Goal: Information Seeking & Learning: Learn about a topic

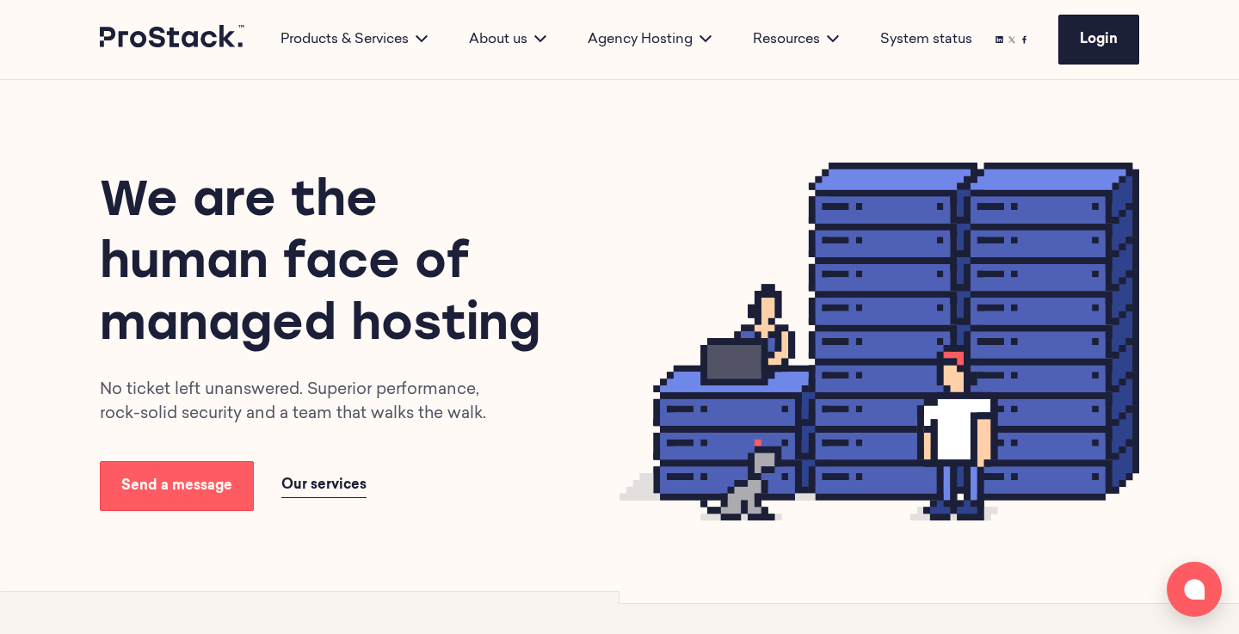
click at [640, 461] on img at bounding box center [880, 342] width 520 height 358
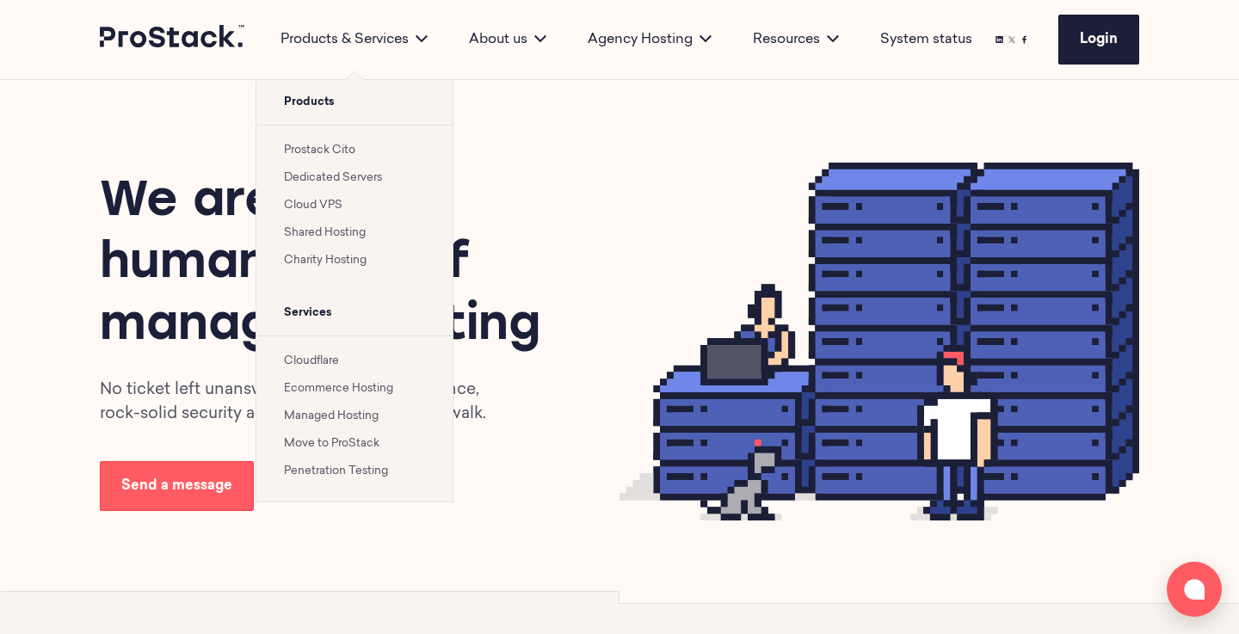
click at [319, 151] on link "Prostack Cito" at bounding box center [319, 150] width 71 height 11
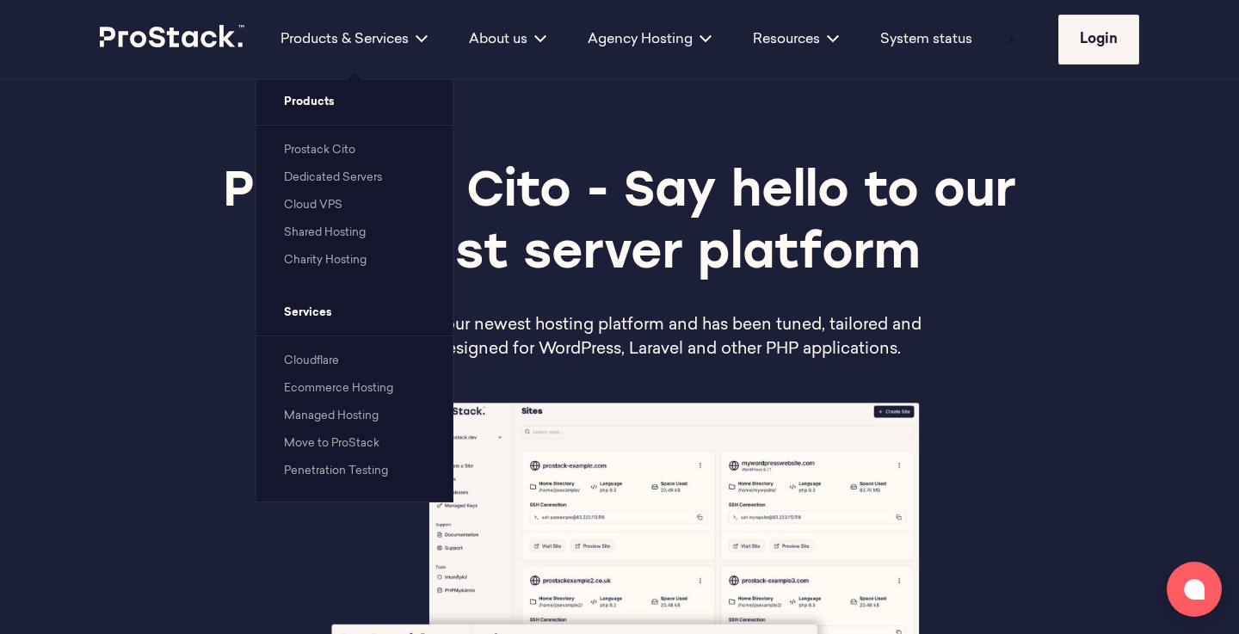
click at [316, 269] on li "Charity Hosting" at bounding box center [354, 260] width 141 height 21
click at [318, 264] on link "Charity Hosting" at bounding box center [325, 260] width 83 height 11
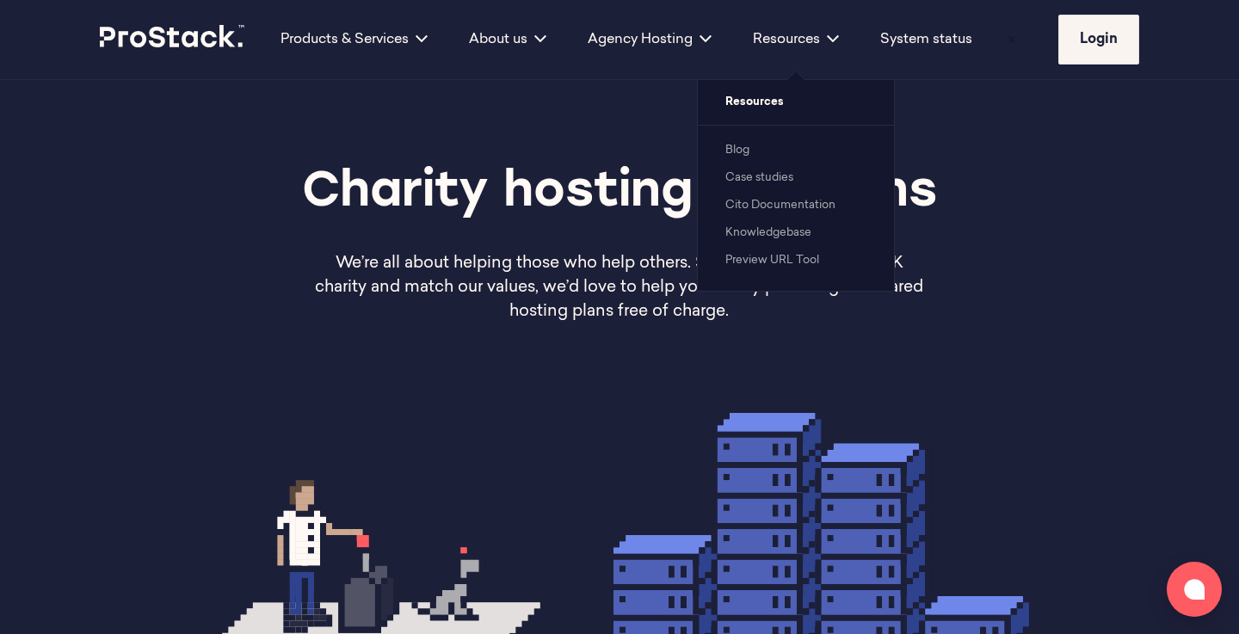
click at [742, 148] on link "Blog" at bounding box center [738, 150] width 24 height 11
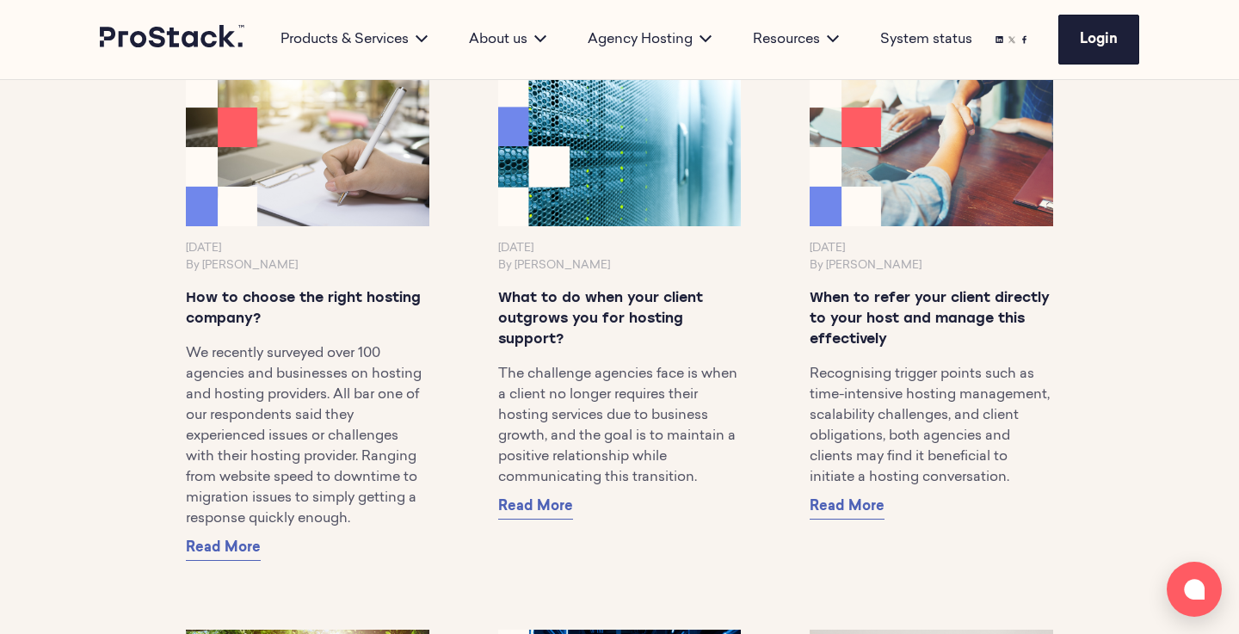
scroll to position [7111, 0]
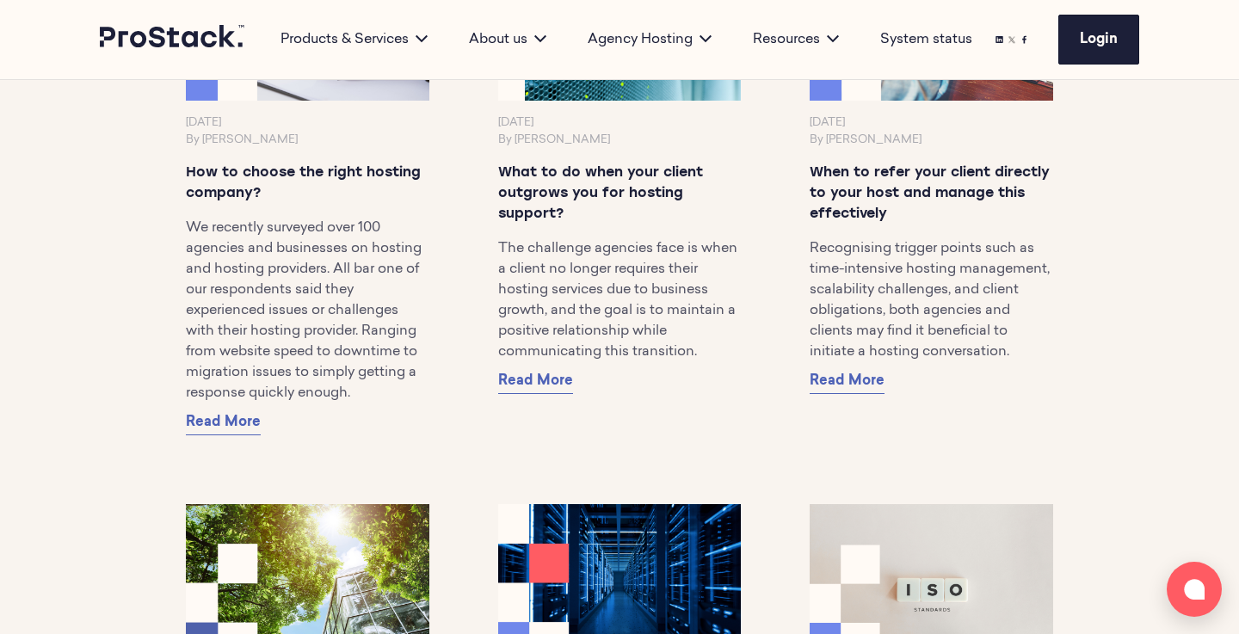
click at [676, 97] on img at bounding box center [620, 21] width 256 height 166
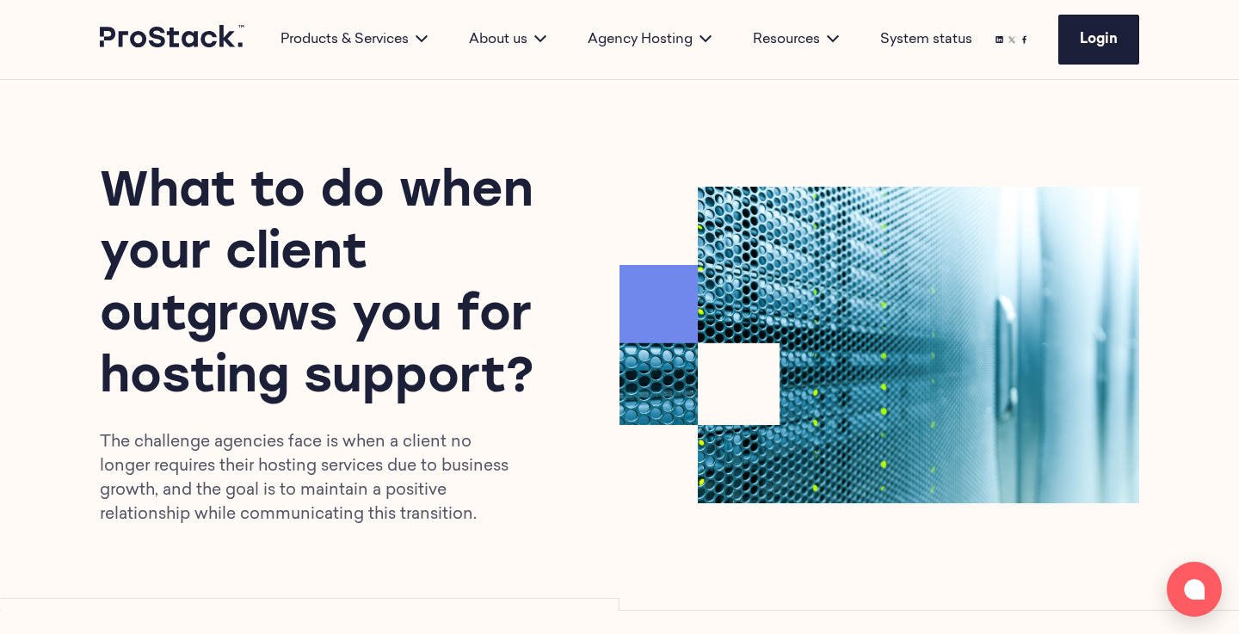
click at [157, 34] on icon at bounding box center [173, 36] width 146 height 22
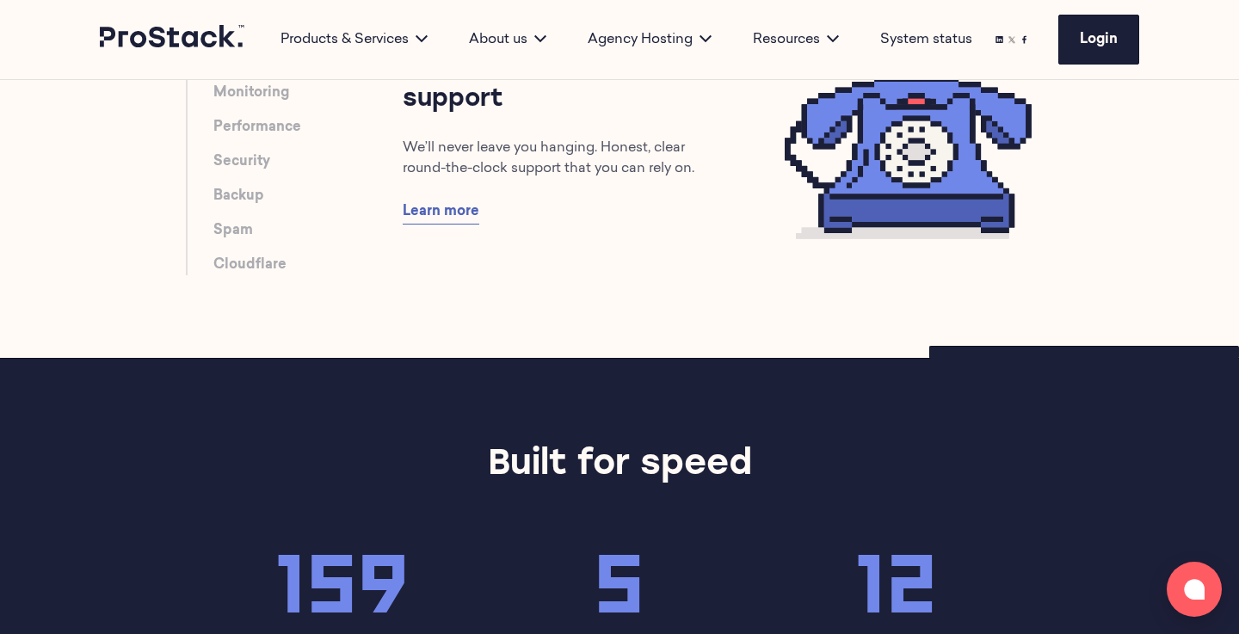
scroll to position [808, 0]
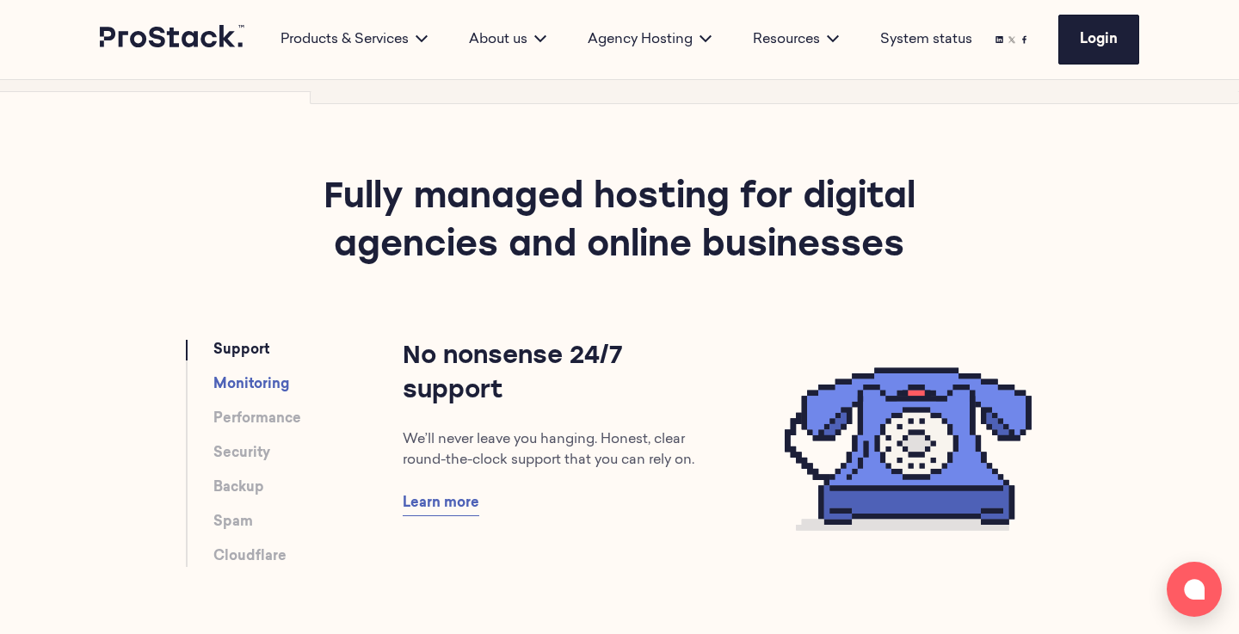
click at [257, 378] on link "Monitoring" at bounding box center [251, 384] width 76 height 21
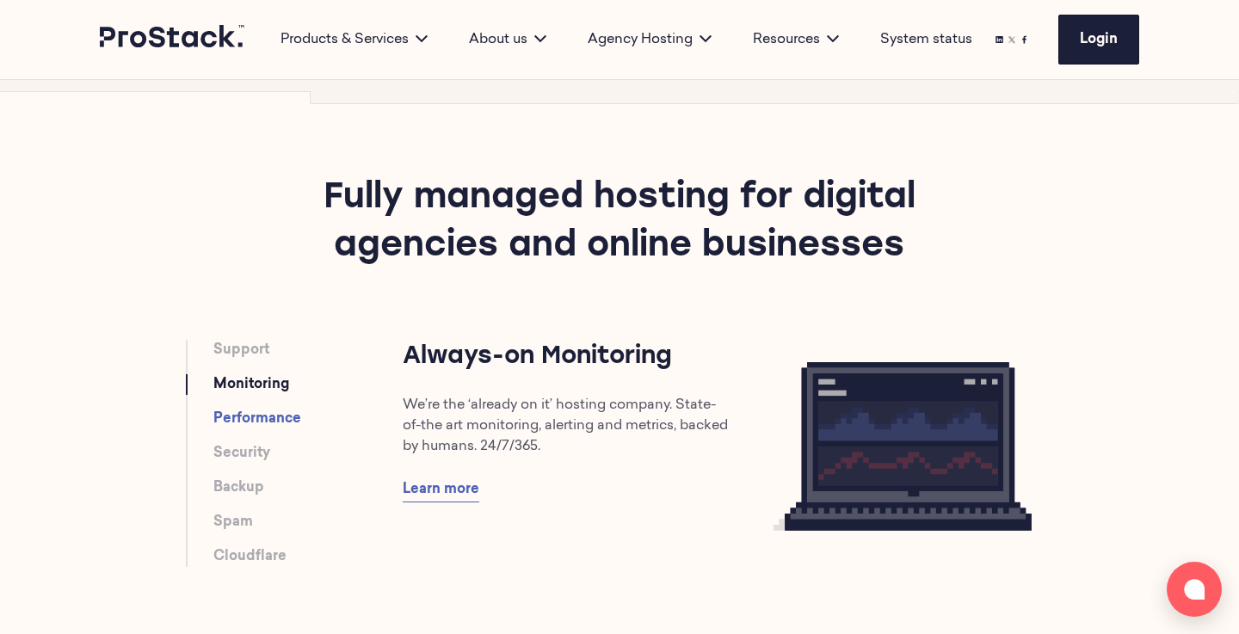
click at [224, 421] on link "Performance" at bounding box center [257, 419] width 88 height 21
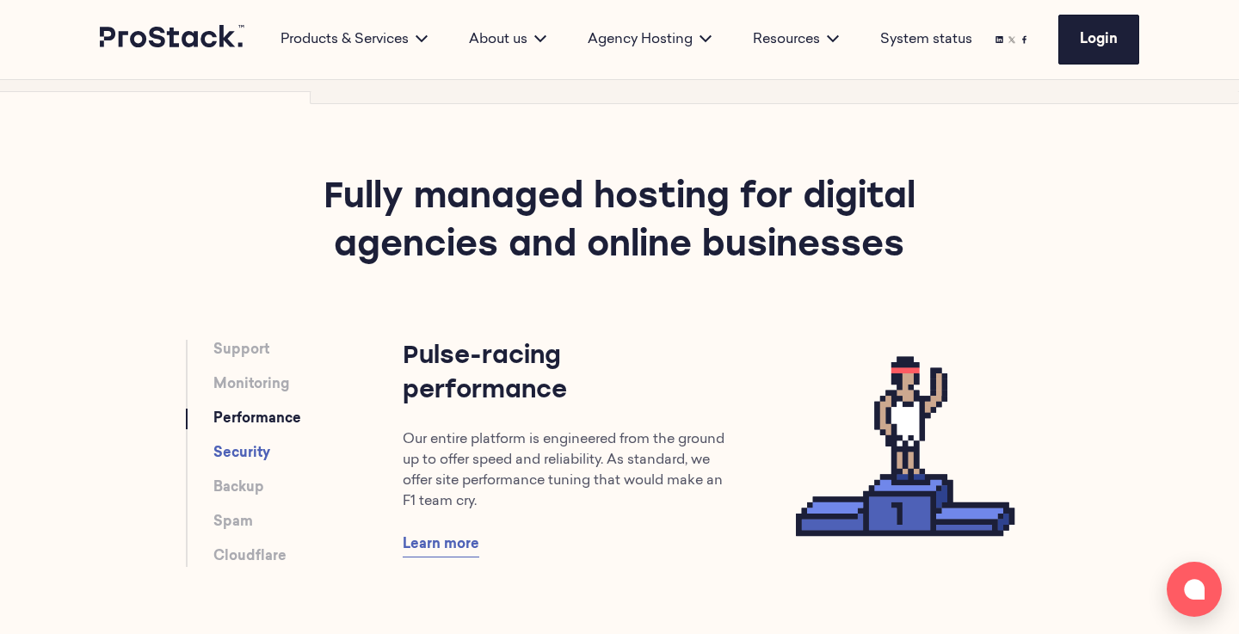
click at [232, 448] on link "Security" at bounding box center [241, 453] width 57 height 21
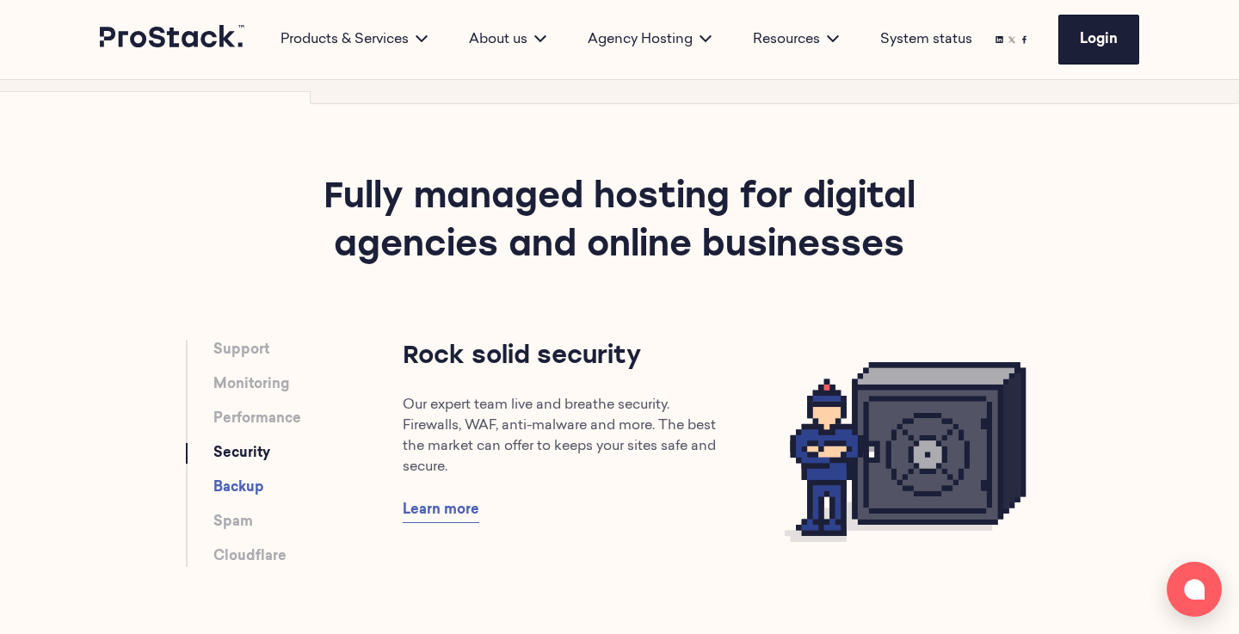
click at [242, 479] on link "Backup" at bounding box center [238, 488] width 51 height 21
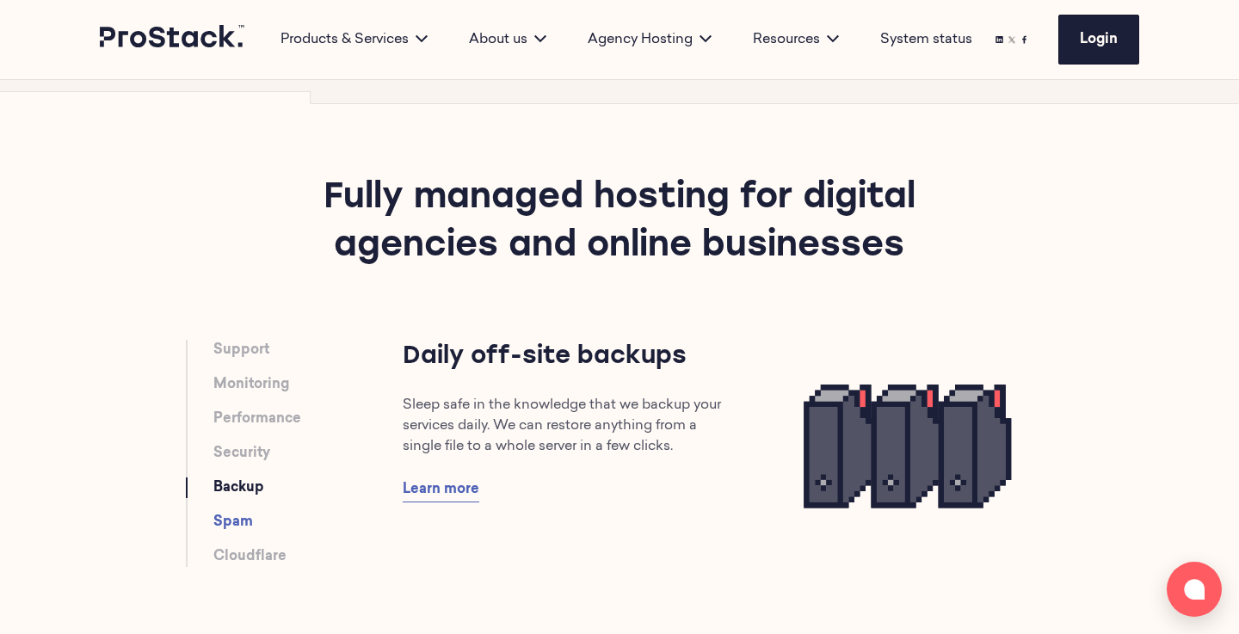
click at [240, 516] on link "Spam" at bounding box center [233, 522] width 40 height 21
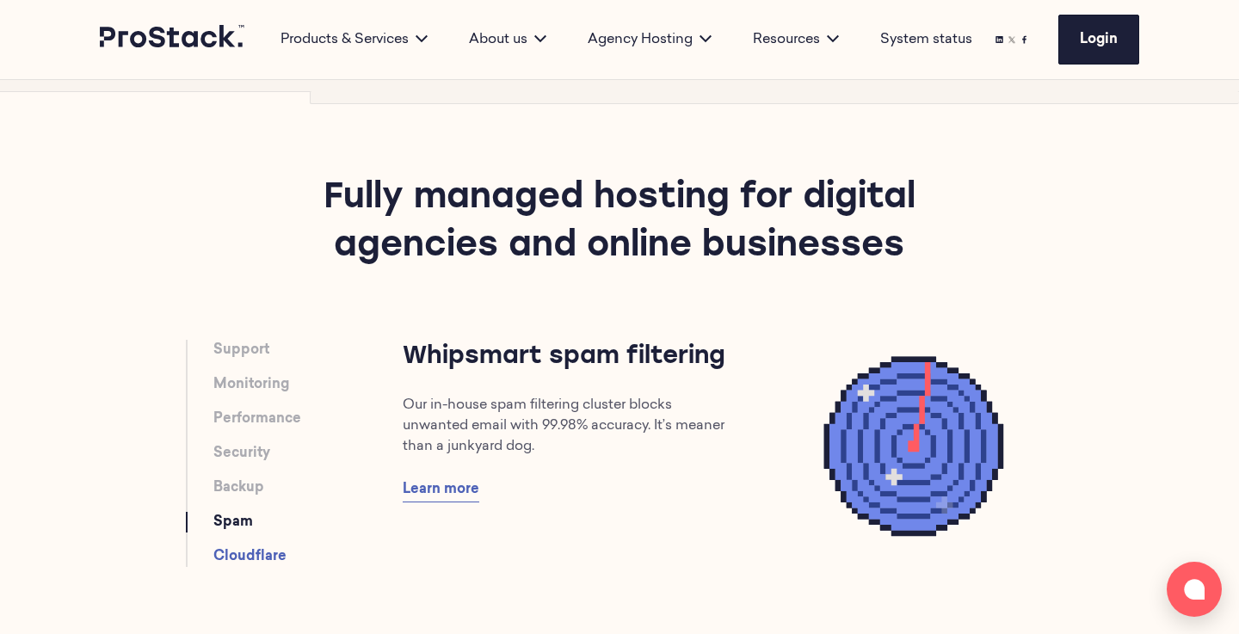
click at [248, 548] on link "Cloudflare" at bounding box center [249, 557] width 73 height 21
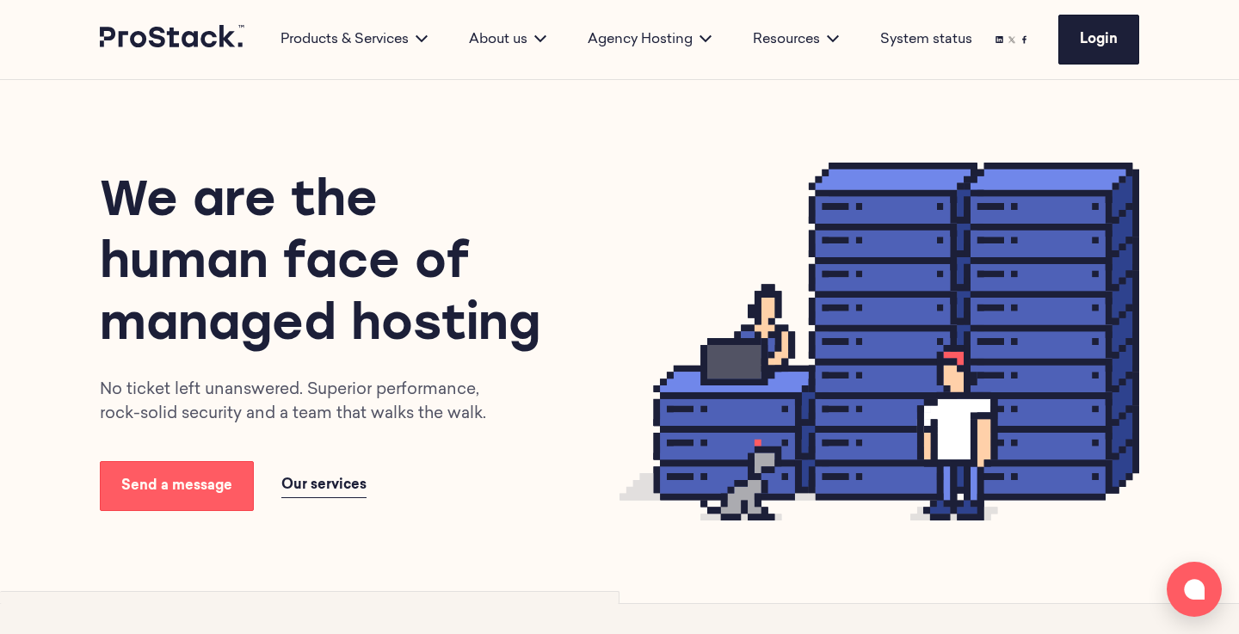
scroll to position [0, 0]
click at [479, 37] on div "About us" at bounding box center [507, 39] width 119 height 21
click at [702, 175] on img at bounding box center [880, 342] width 520 height 358
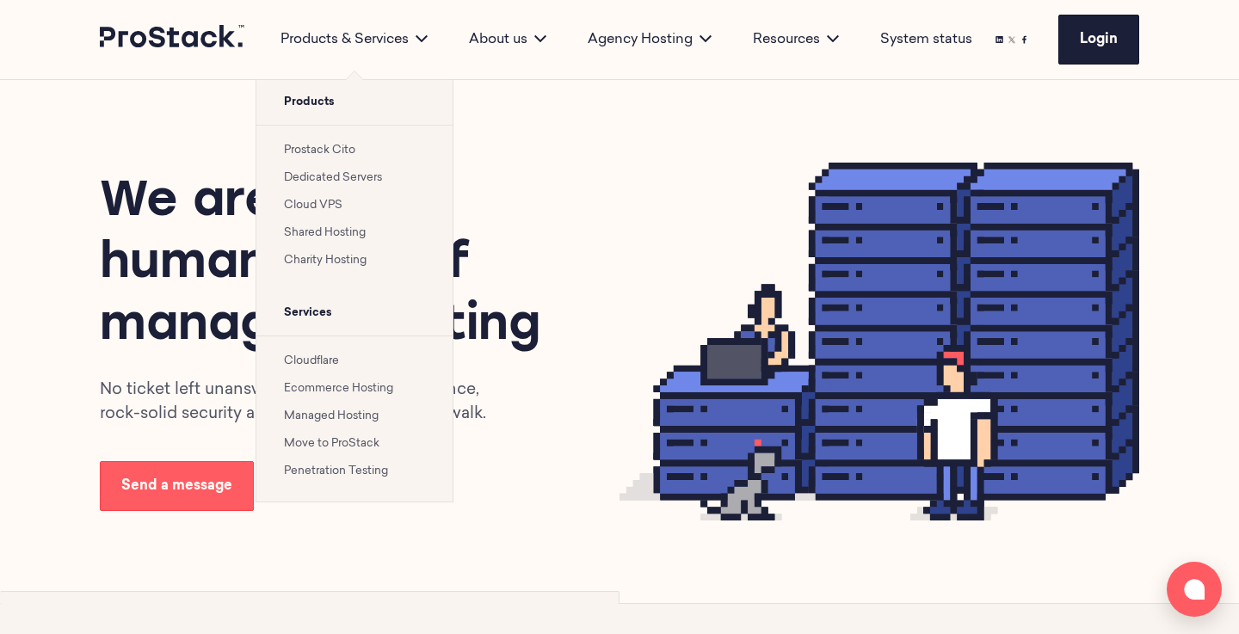
click at [309, 147] on link "Prostack Cito" at bounding box center [319, 150] width 71 height 11
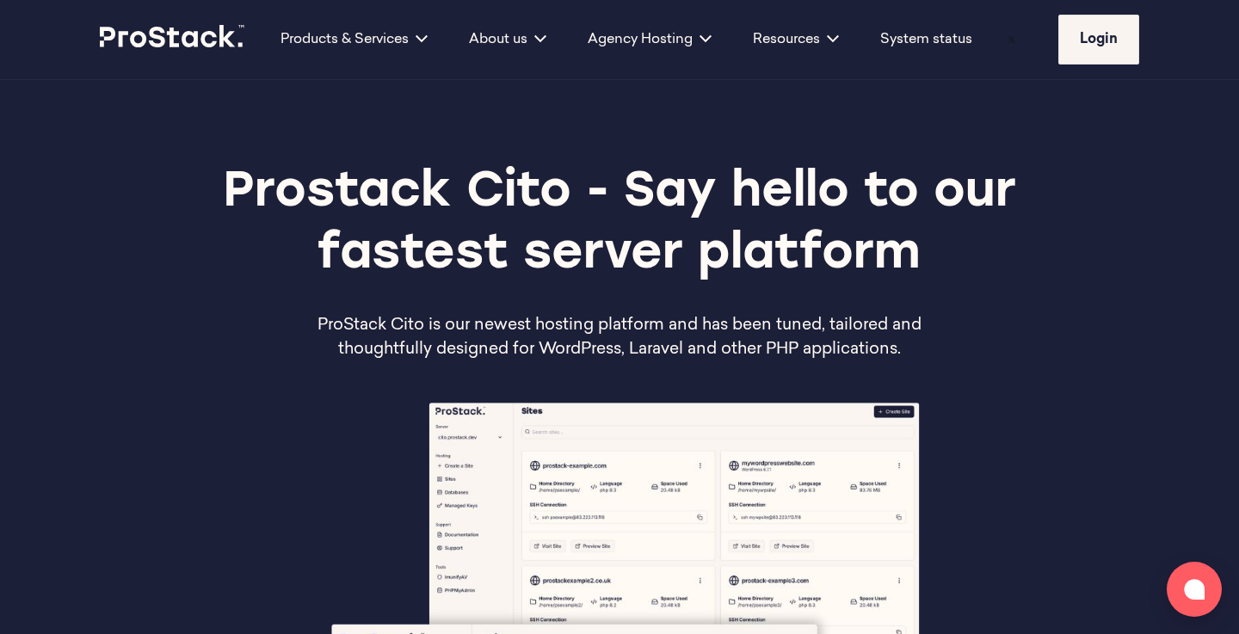
click at [195, 48] on link at bounding box center [173, 39] width 146 height 29
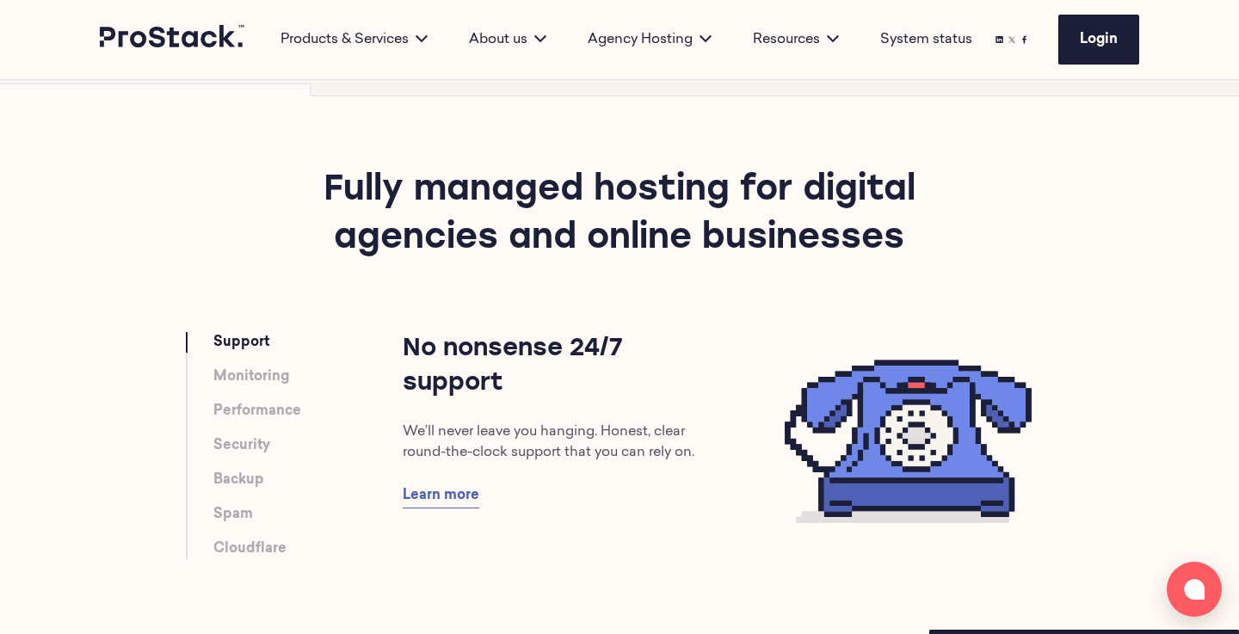
scroll to position [817, 0]
click at [247, 373] on link "Monitoring" at bounding box center [251, 376] width 76 height 21
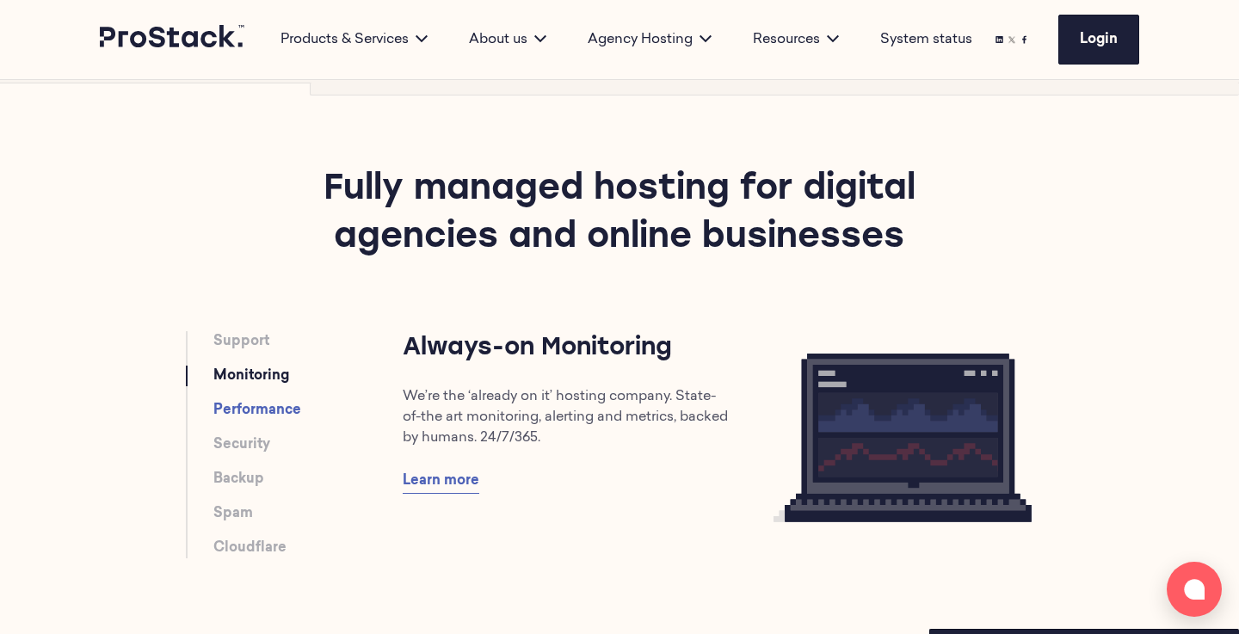
click at [247, 407] on link "Performance" at bounding box center [257, 410] width 88 height 21
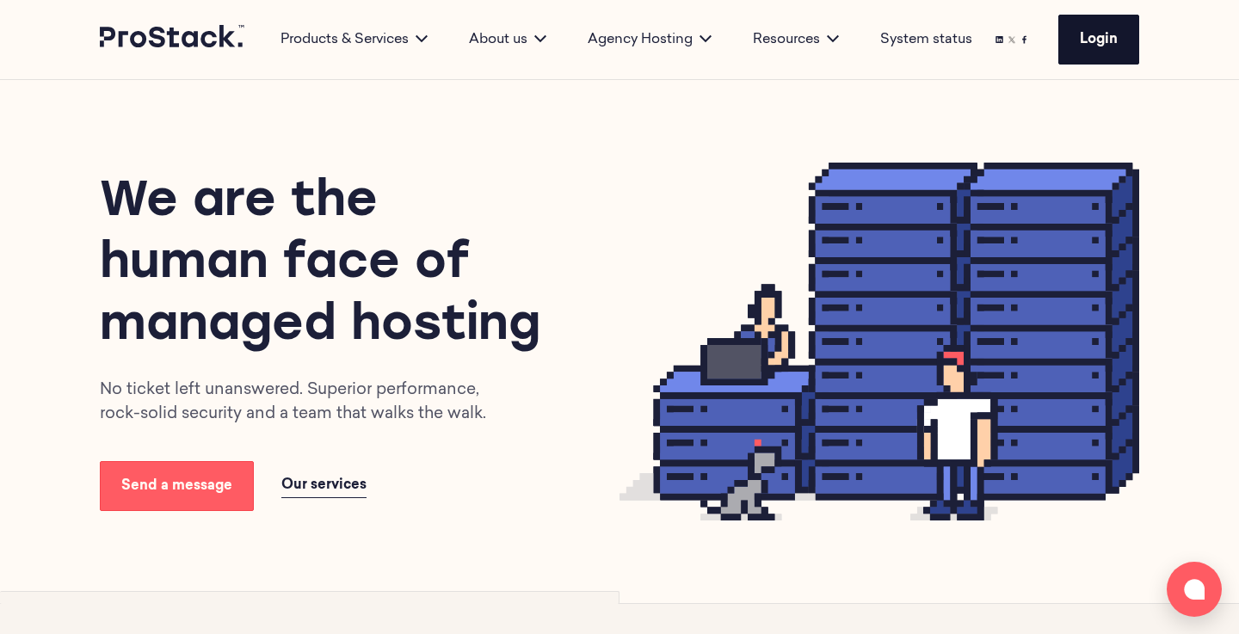
scroll to position [0, 0]
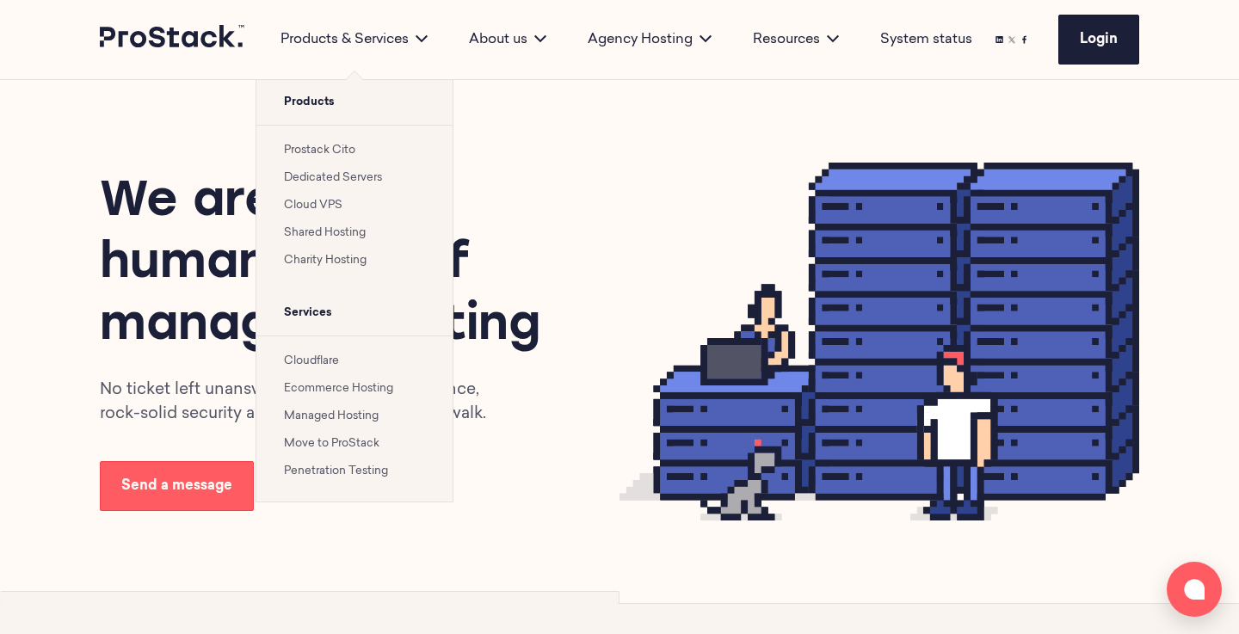
click at [304, 144] on li "Prostack Cito" at bounding box center [354, 149] width 141 height 21
click at [313, 149] on link "Prostack Cito" at bounding box center [319, 150] width 71 height 11
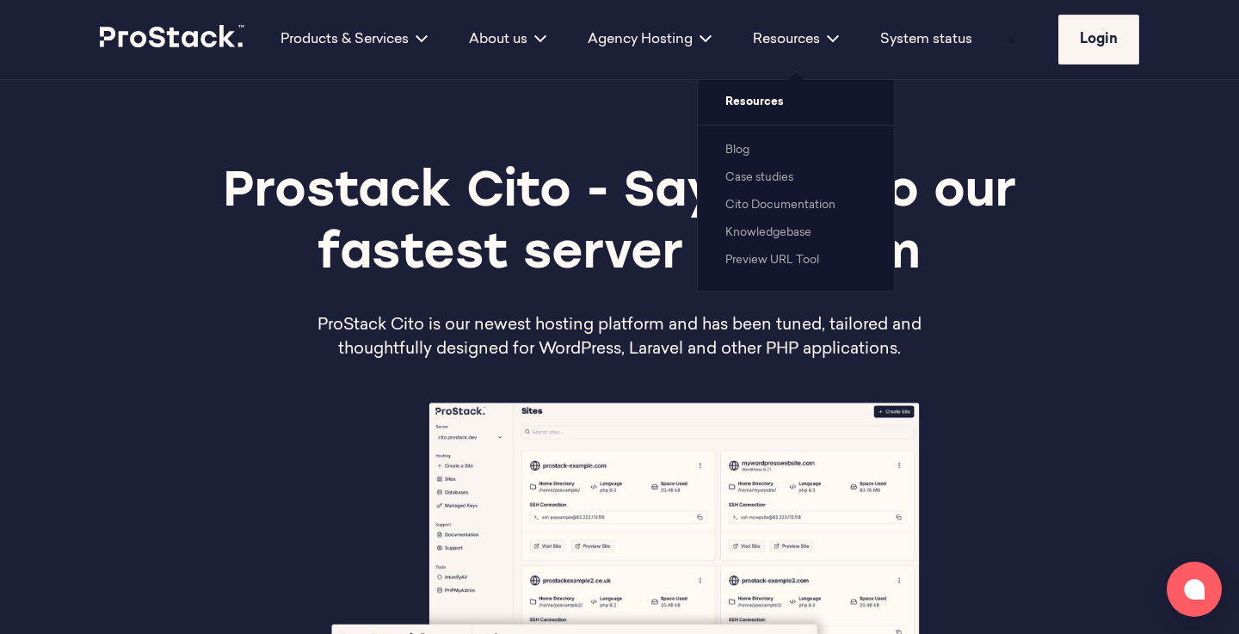
click at [770, 235] on link "Knowledgebase" at bounding box center [769, 232] width 86 height 11
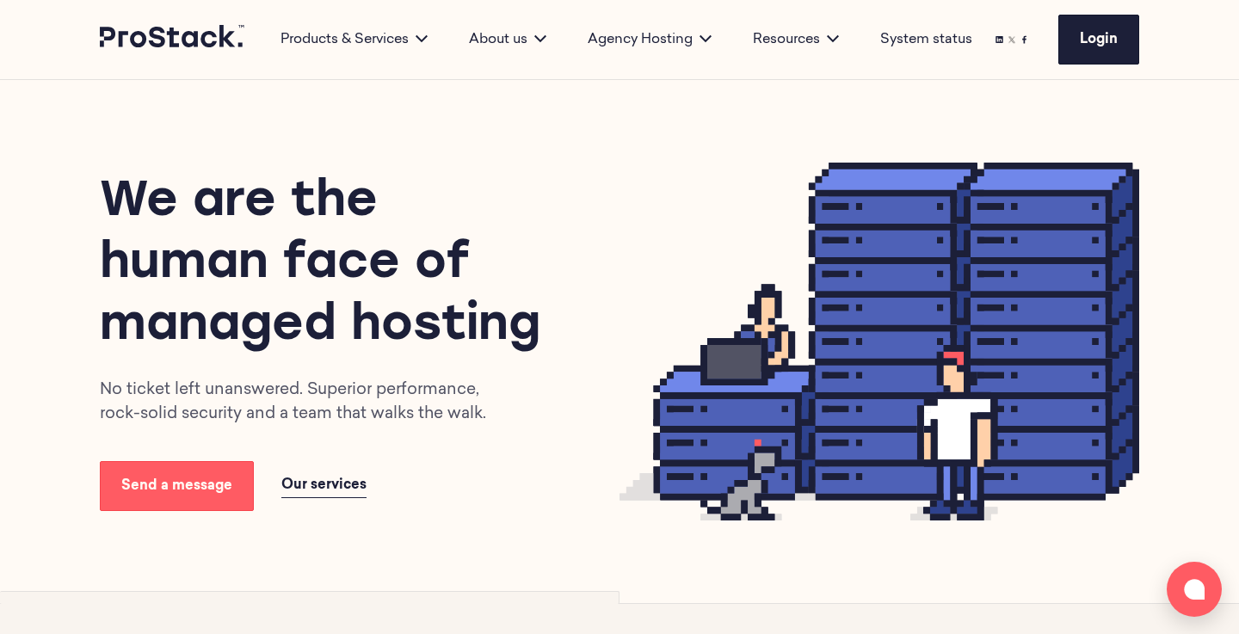
click at [554, 185] on h1 "We are the human face of managed hosting" at bounding box center [329, 265] width 458 height 186
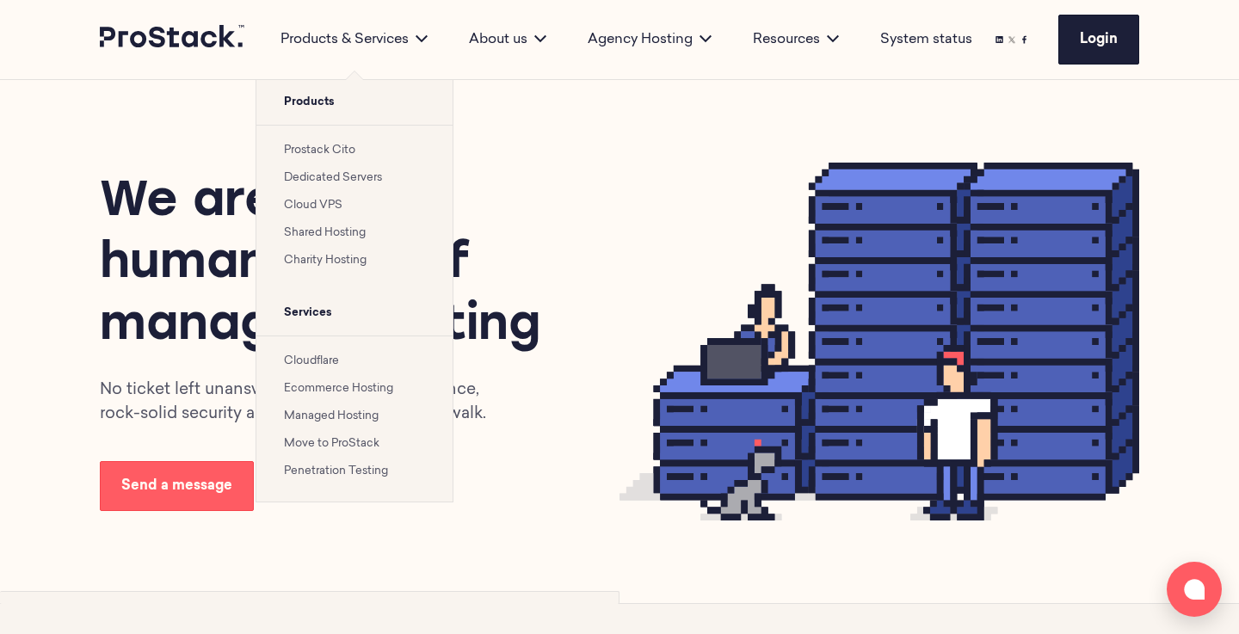
click at [313, 147] on link "Prostack Cito" at bounding box center [319, 150] width 71 height 11
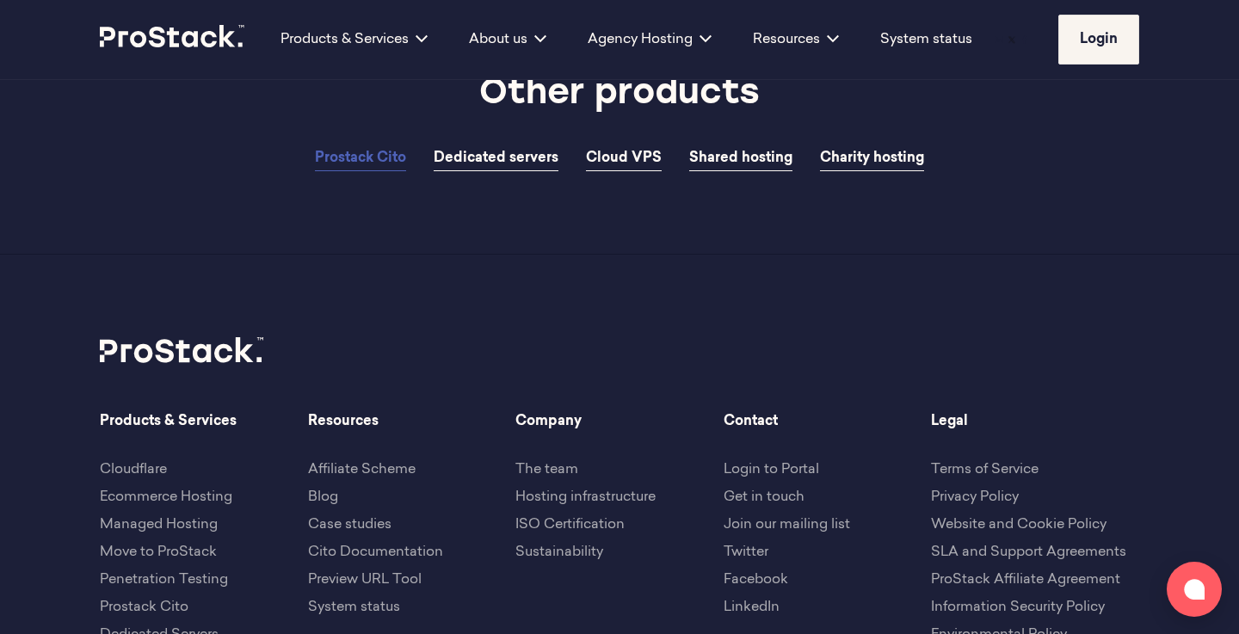
scroll to position [5282, 0]
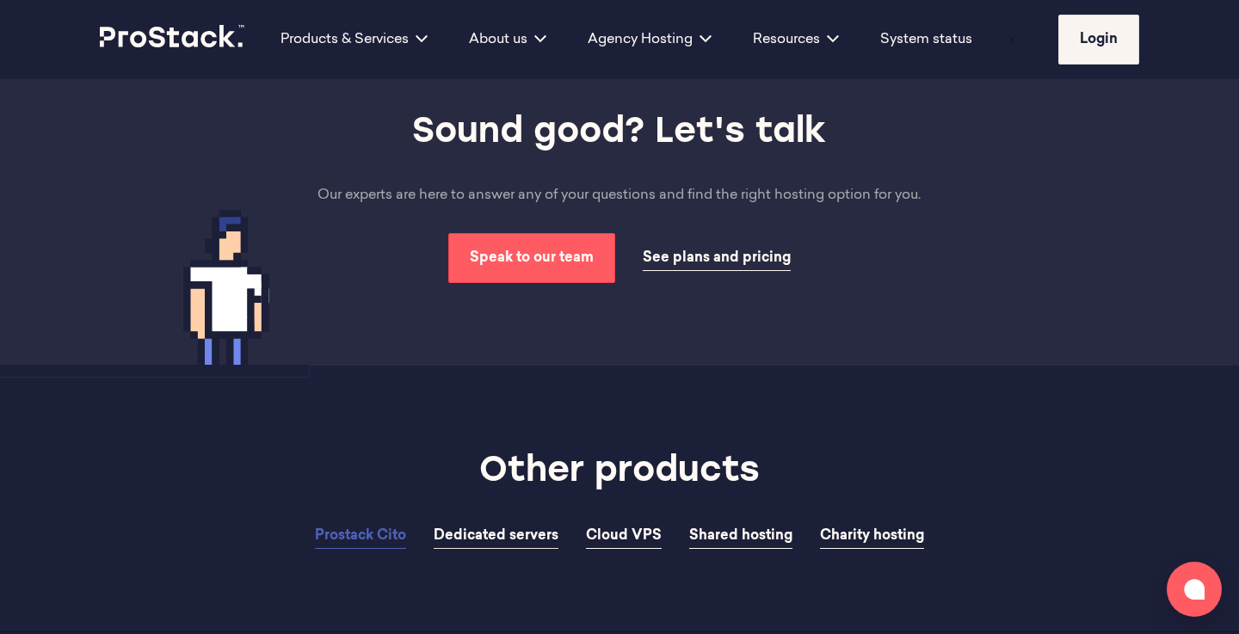
click at [483, 529] on span "Dedicated servers" at bounding box center [496, 536] width 125 height 14
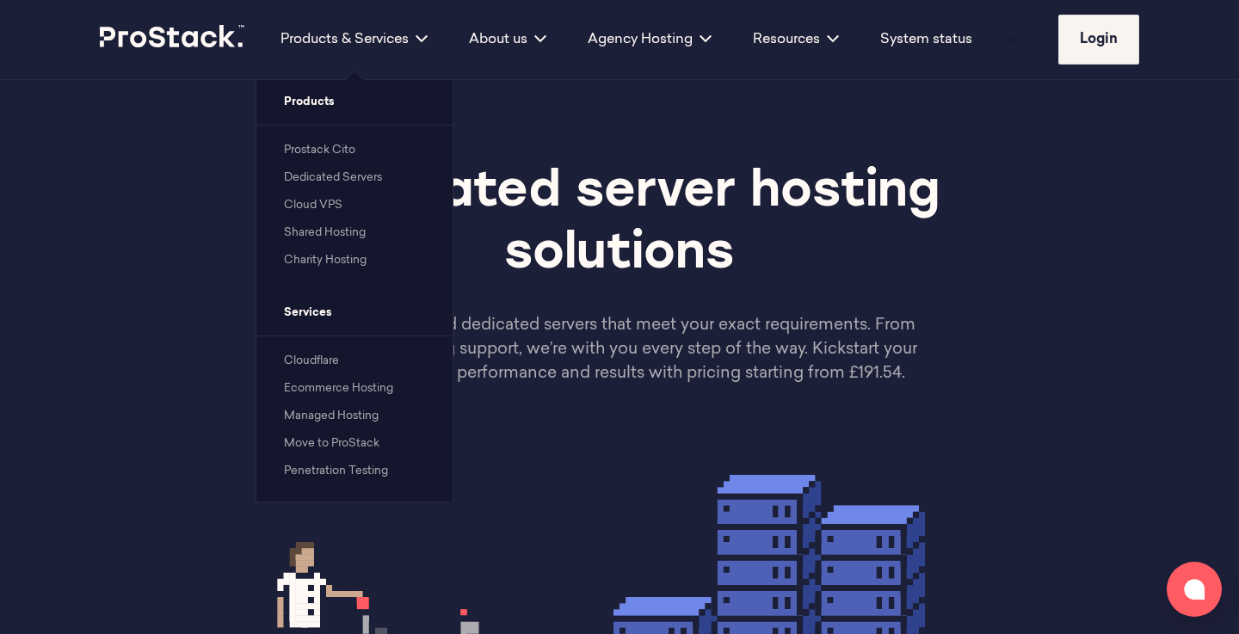
click at [330, 139] on li "Prostack Cito" at bounding box center [354, 149] width 141 height 21
click at [329, 151] on link "Prostack Cito" at bounding box center [319, 150] width 71 height 11
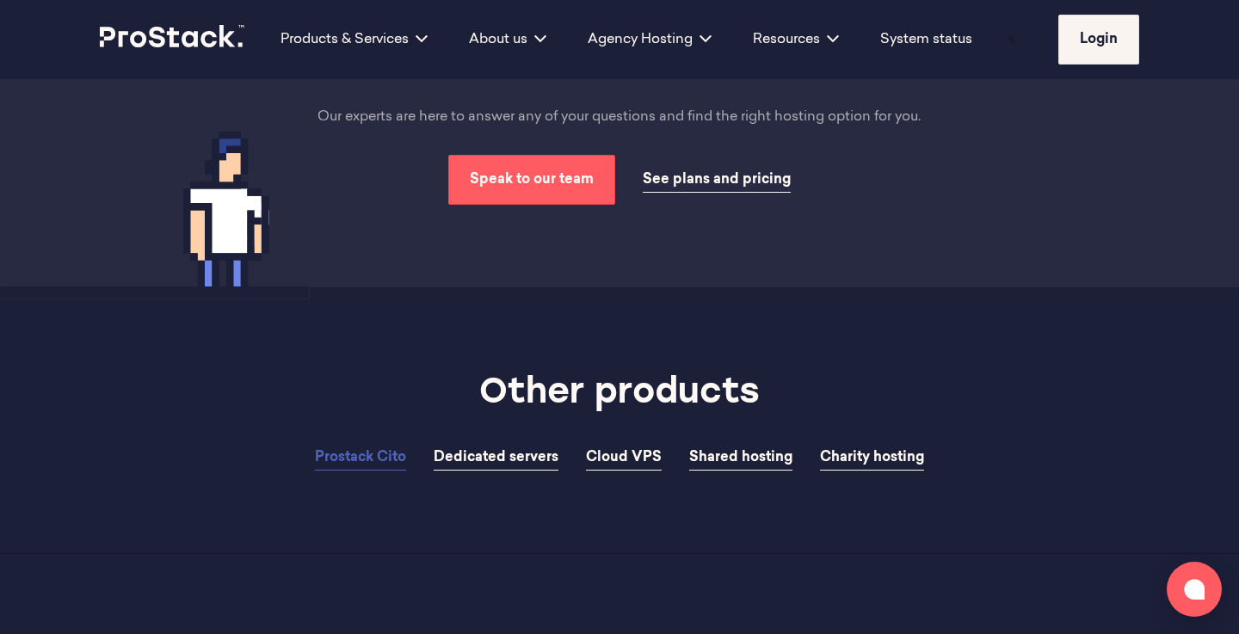
scroll to position [5362, 0]
click at [708, 172] on span "See plans and pricing" at bounding box center [717, 179] width 148 height 14
click at [735, 172] on span "See plans and pricing" at bounding box center [717, 179] width 148 height 14
click at [723, 172] on span "See plans and pricing" at bounding box center [717, 179] width 148 height 14
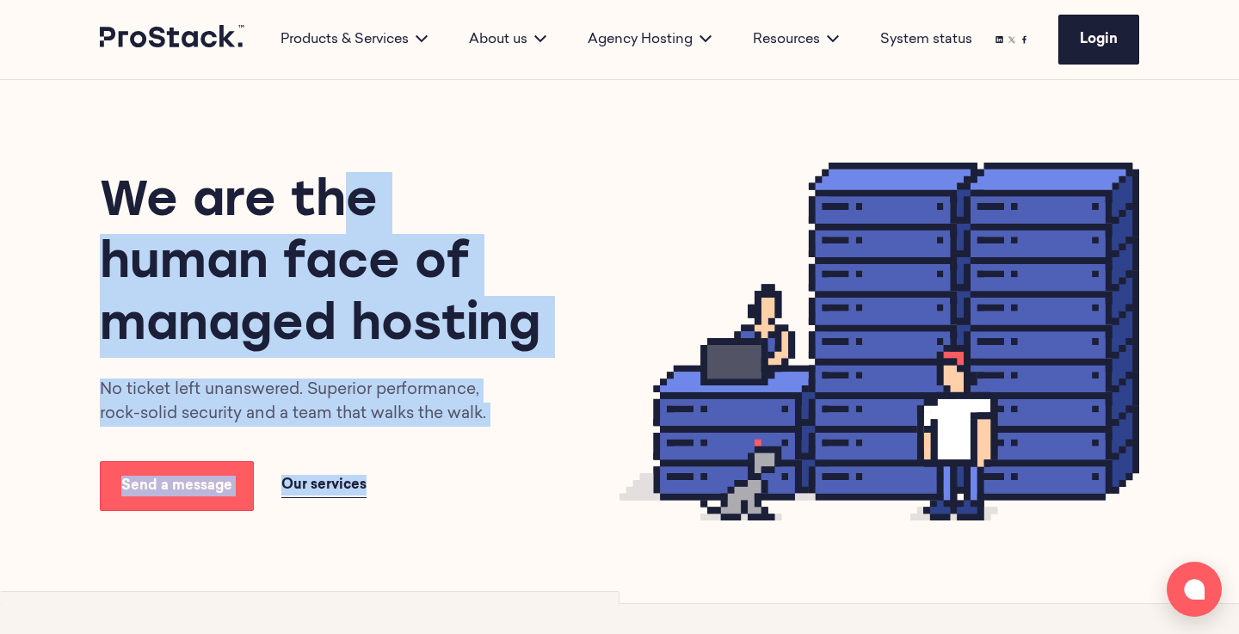
drag, startPoint x: 327, startPoint y: 105, endPoint x: 706, endPoint y: 430, distance: 499.3
click at [706, 430] on div "We are the human face of managed hosting No ticket left unanswered. Superior pe…" at bounding box center [619, 341] width 1177 height 523
click at [706, 430] on img at bounding box center [880, 342] width 520 height 358
click at [505, 195] on h1 "We are the human face of managed hosting" at bounding box center [329, 265] width 458 height 186
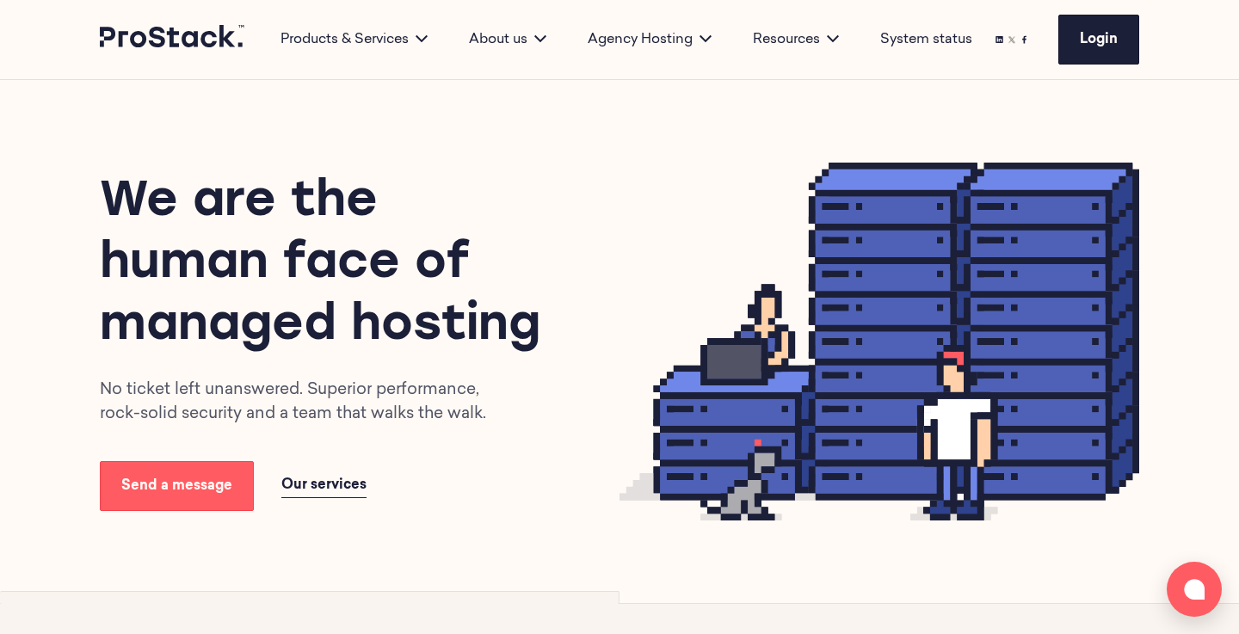
click at [615, 374] on div "We are the human face of managed hosting No ticket left unanswered. Superior pe…" at bounding box center [360, 341] width 520 height 339
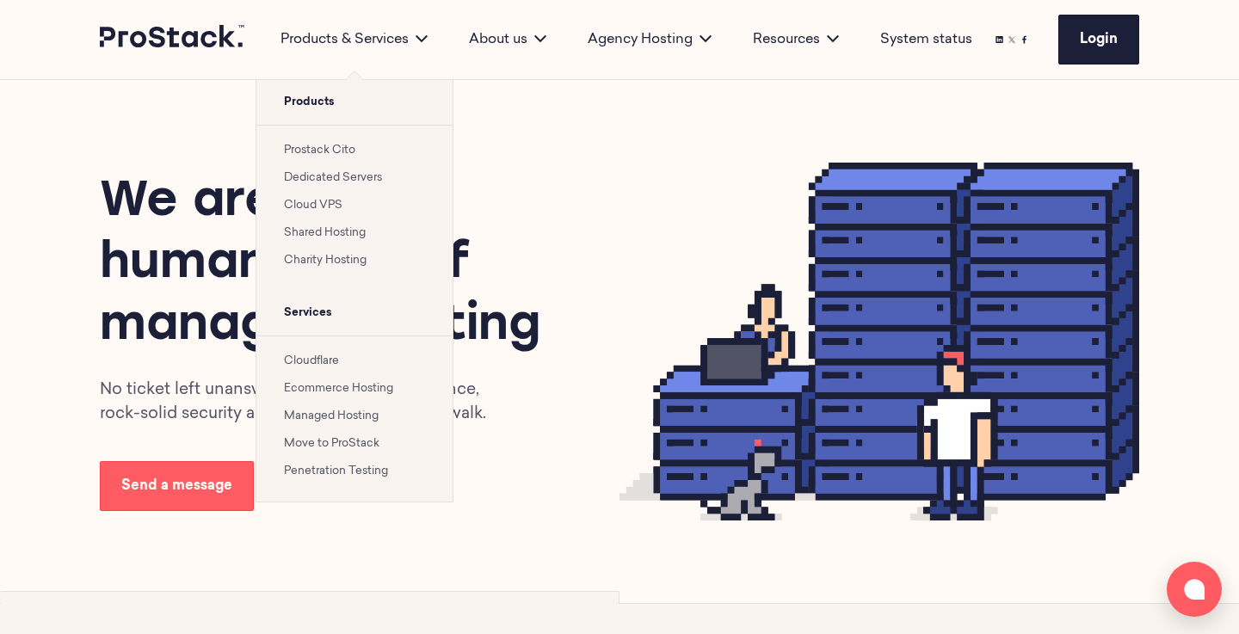
click at [311, 154] on link "Prostack Cito" at bounding box center [319, 150] width 71 height 11
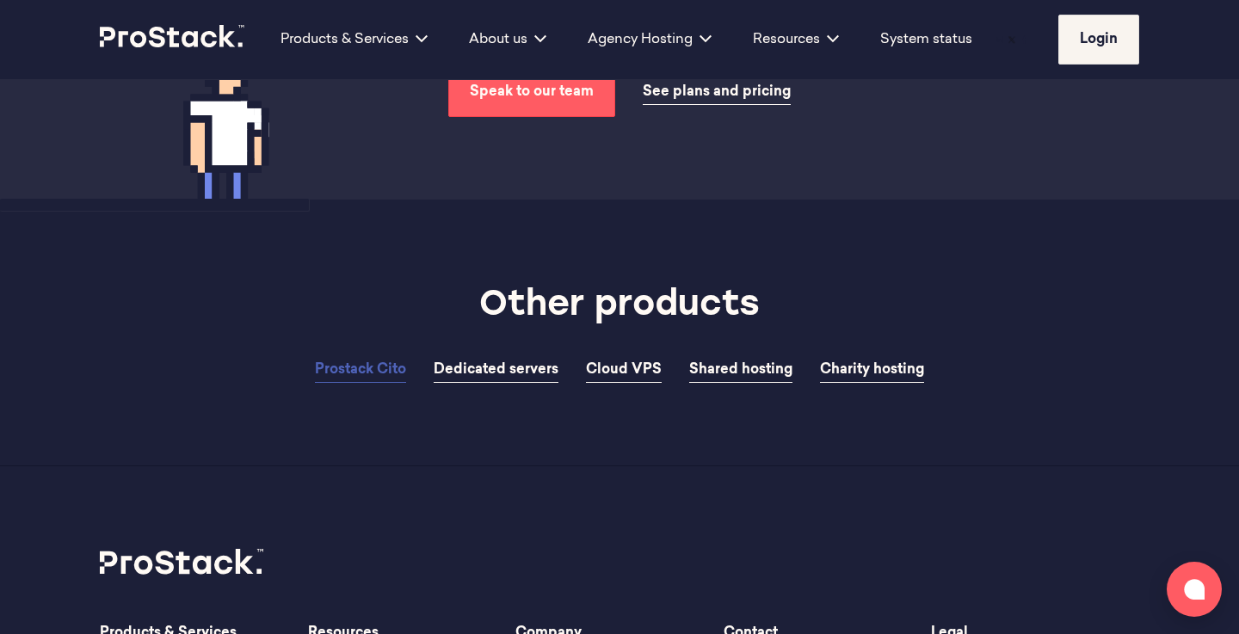
scroll to position [5359, 0]
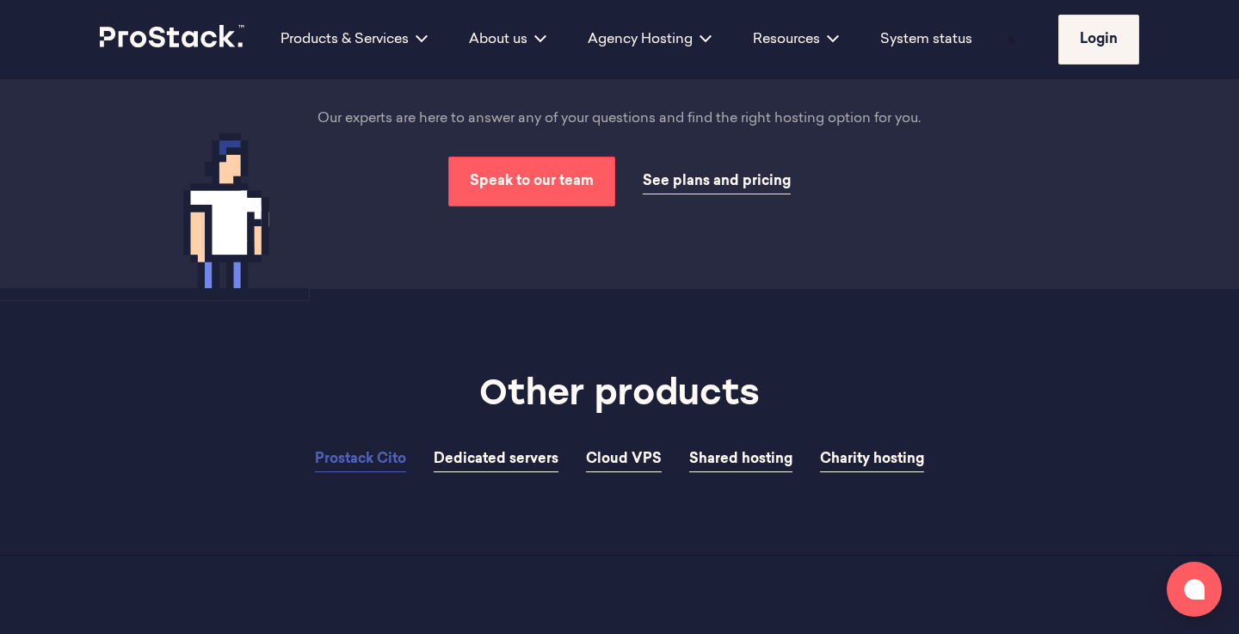
click at [691, 175] on span "See plans and pricing" at bounding box center [717, 182] width 148 height 14
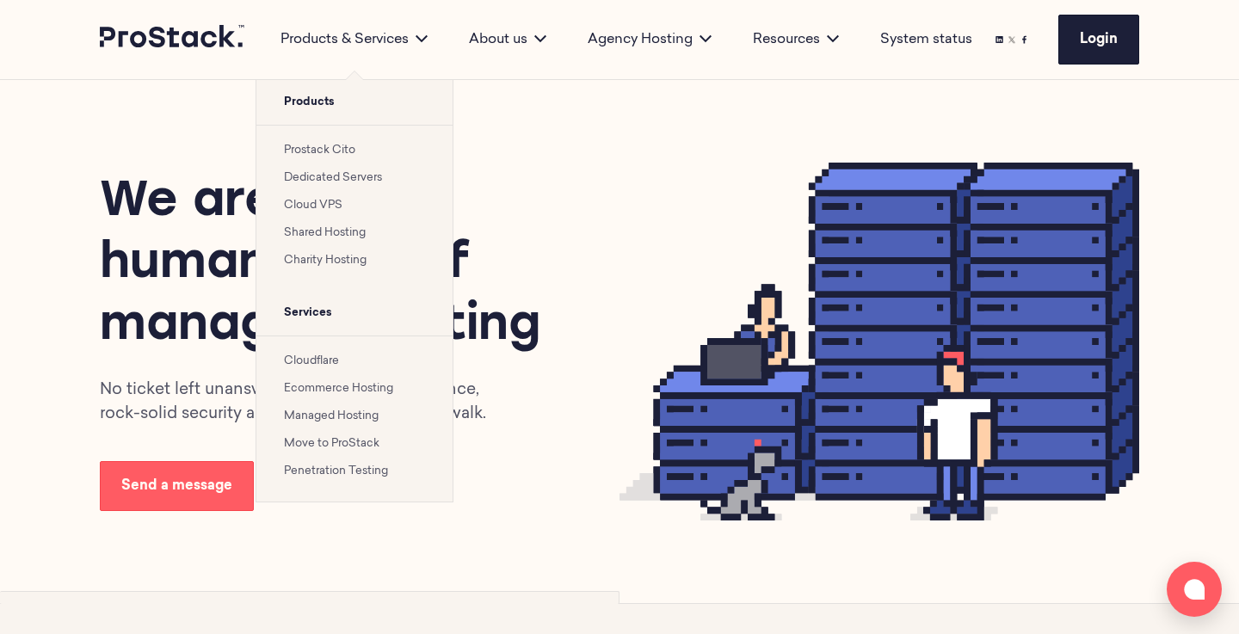
click at [307, 145] on link "Prostack Cito" at bounding box center [319, 150] width 71 height 11
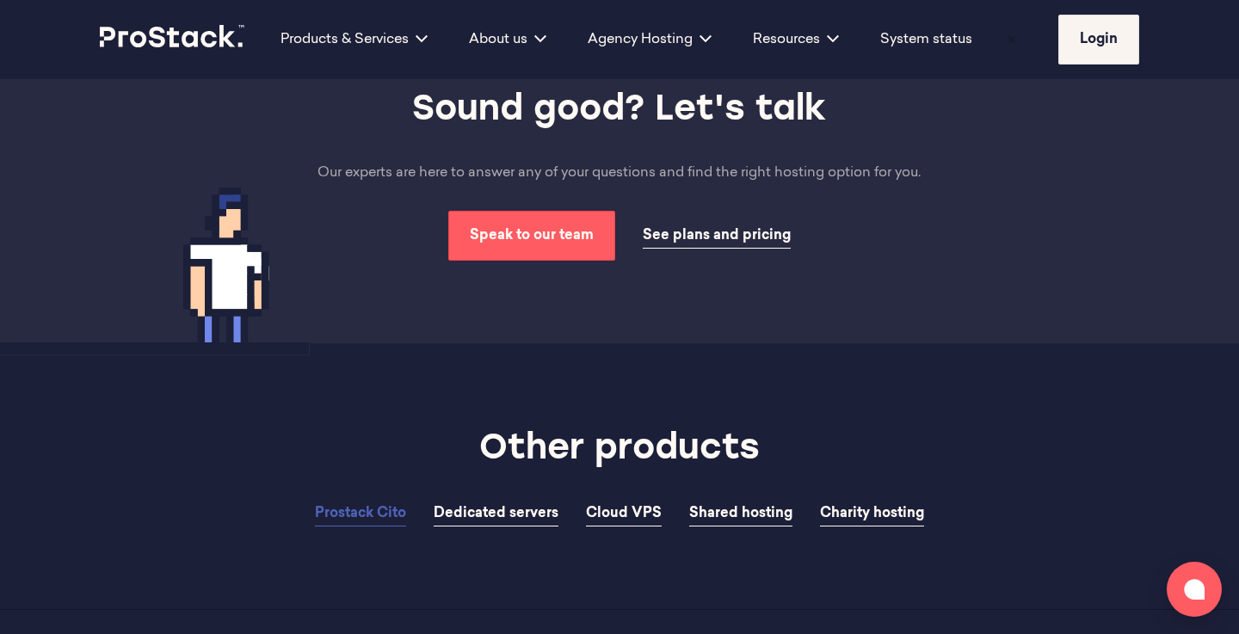
scroll to position [5296, 0]
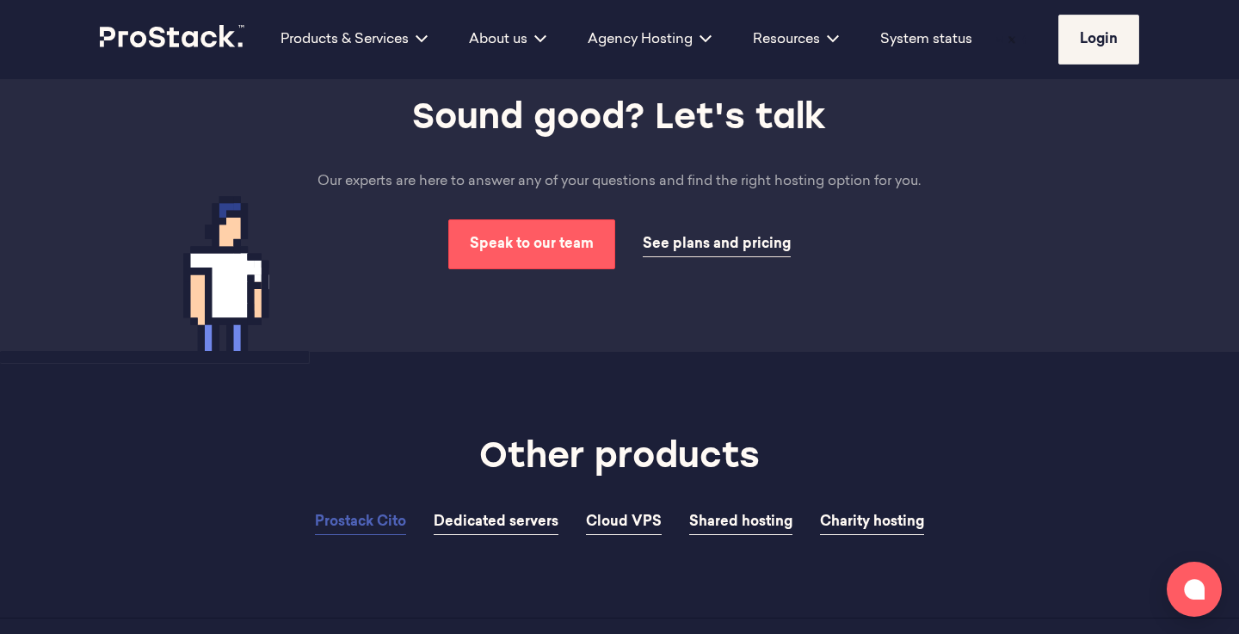
click at [716, 238] on span "See plans and pricing" at bounding box center [717, 245] width 148 height 14
click at [567, 238] on span "Speak to our team" at bounding box center [532, 245] width 124 height 14
click at [741, 309] on div "Sound good? Let's talk Our experts are here to answer any of your questions and…" at bounding box center [619, 182] width 1177 height 339
click at [800, 272] on div "Sound good? Let's talk Our experts are here to answer any of your questions and…" at bounding box center [619, 182] width 1177 height 339
click at [739, 238] on span "See plans and pricing" at bounding box center [717, 245] width 148 height 14
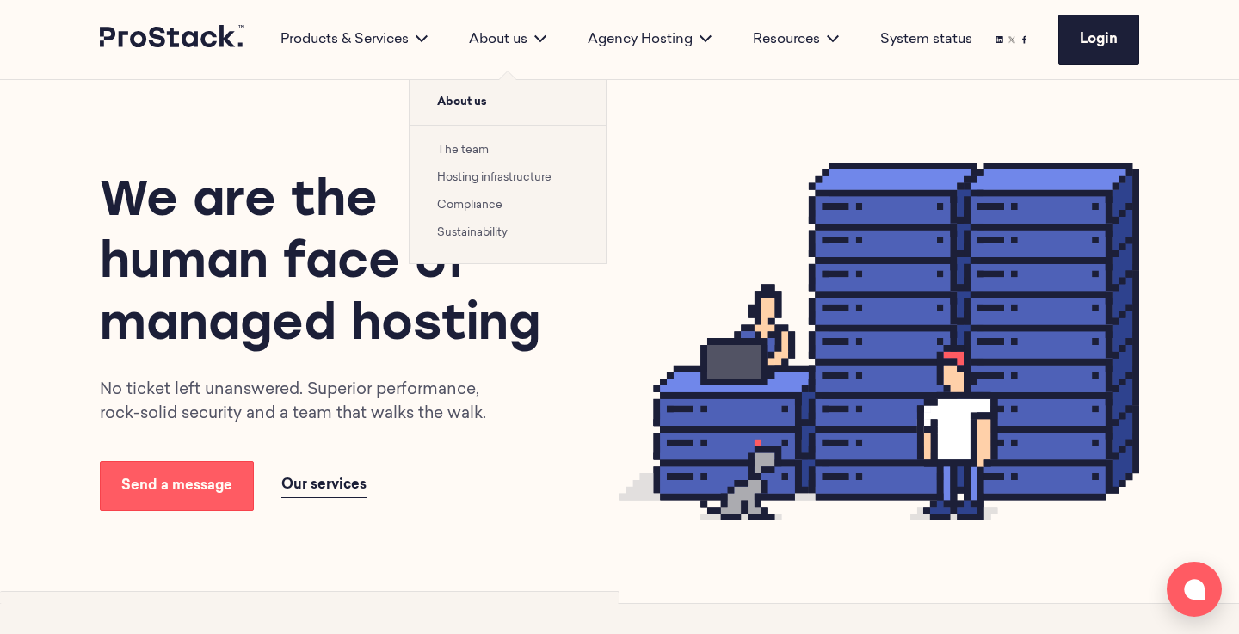
click at [462, 147] on link "The team" at bounding box center [463, 150] width 52 height 11
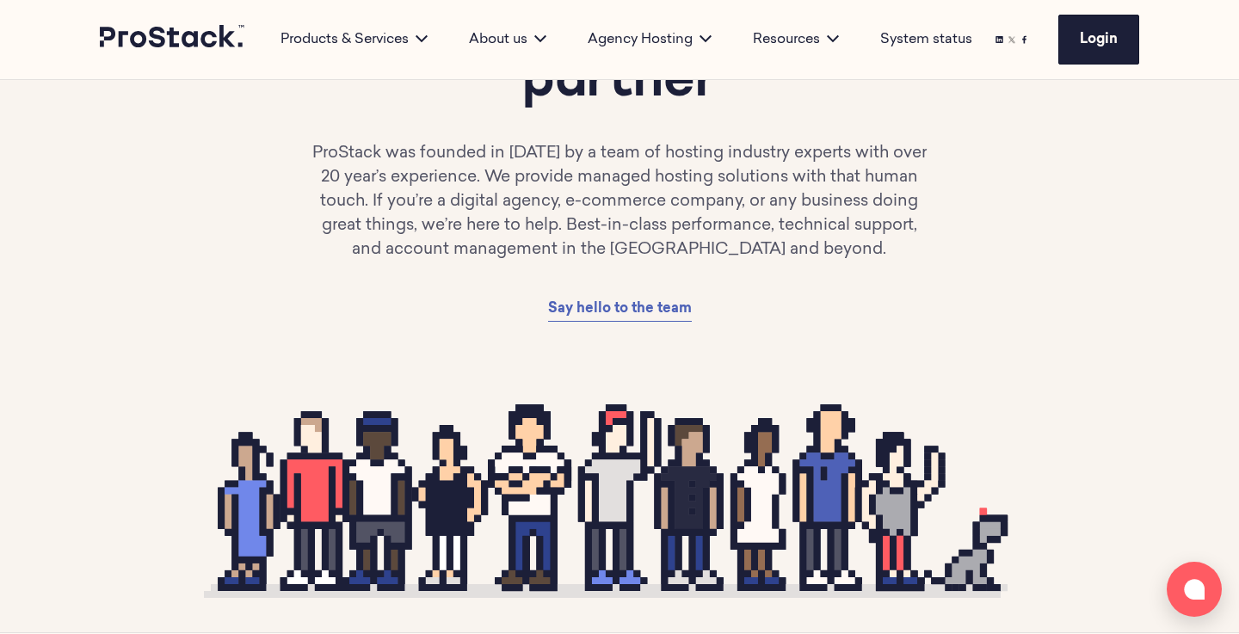
scroll to position [195, 0]
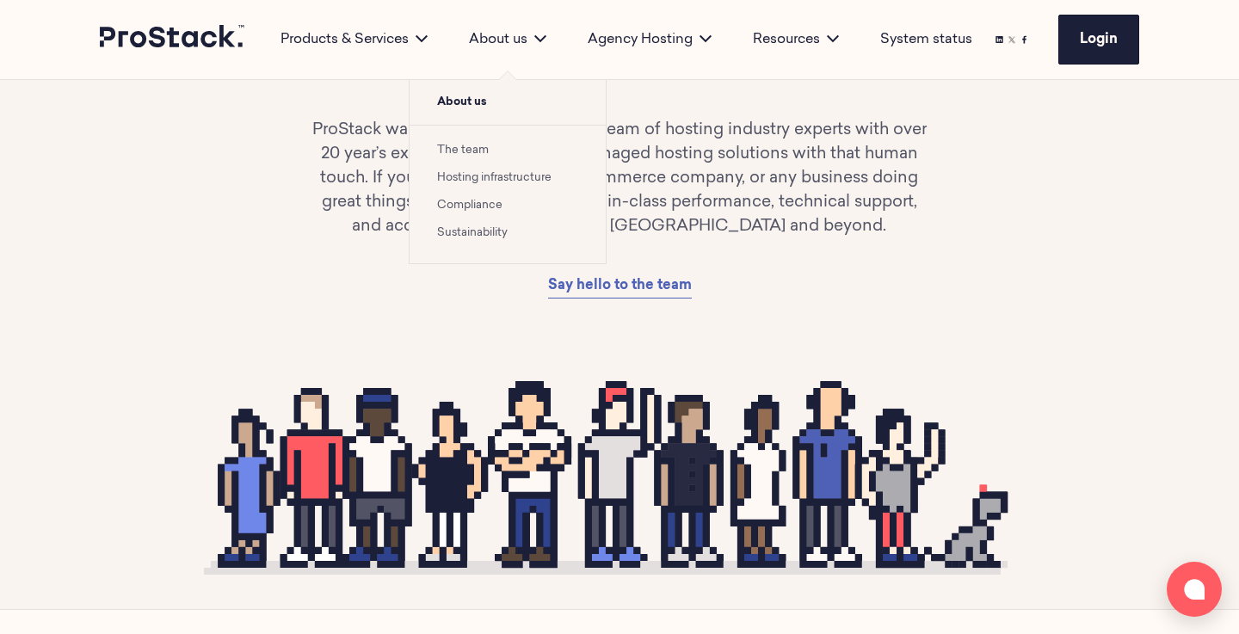
click at [461, 201] on link "Compliance" at bounding box center [469, 205] width 65 height 11
